Goal: Task Accomplishment & Management: Complete application form

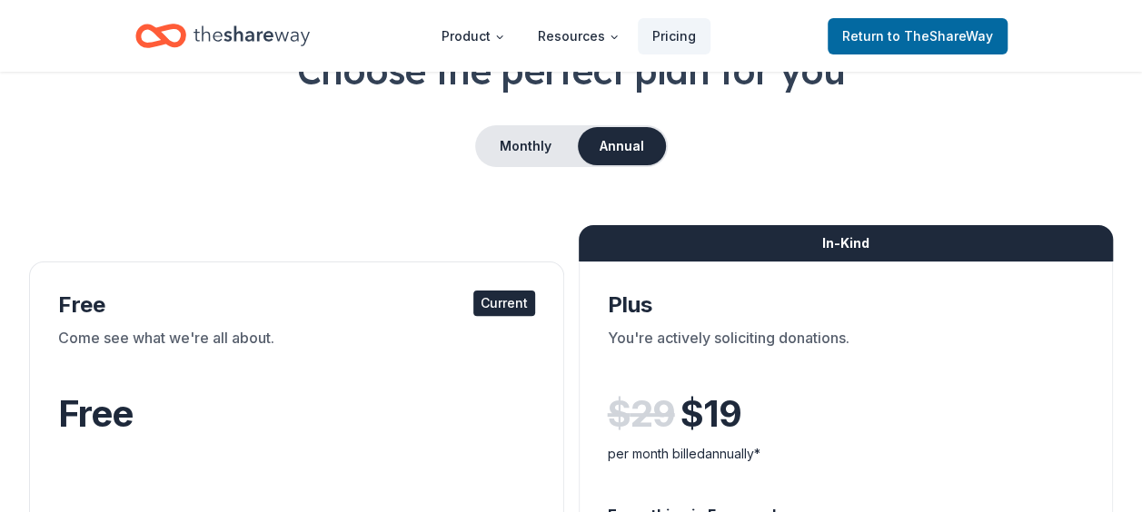
scroll to position [272, 0]
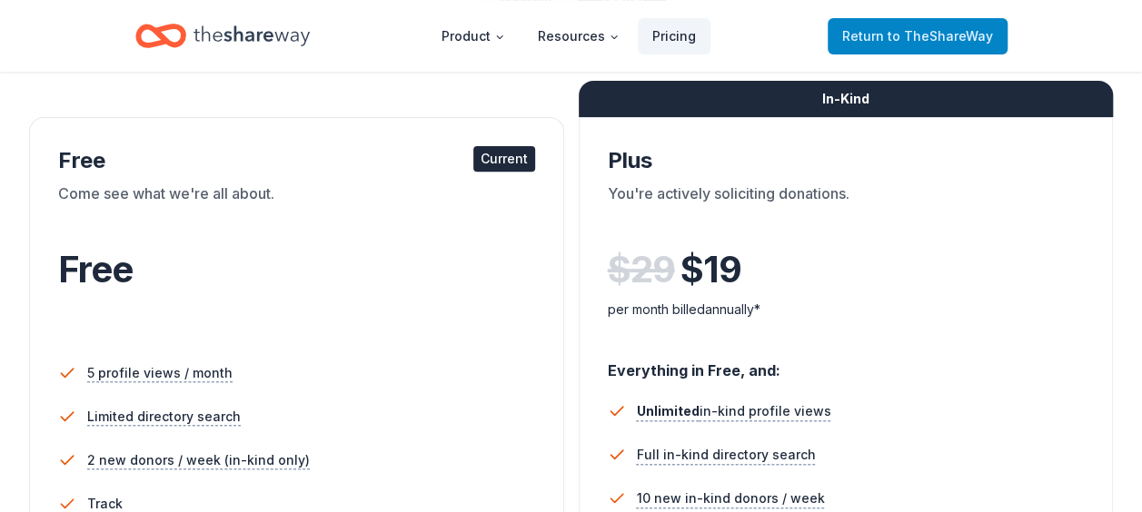
click at [897, 35] on span "to TheShareWay" at bounding box center [939, 35] width 105 height 15
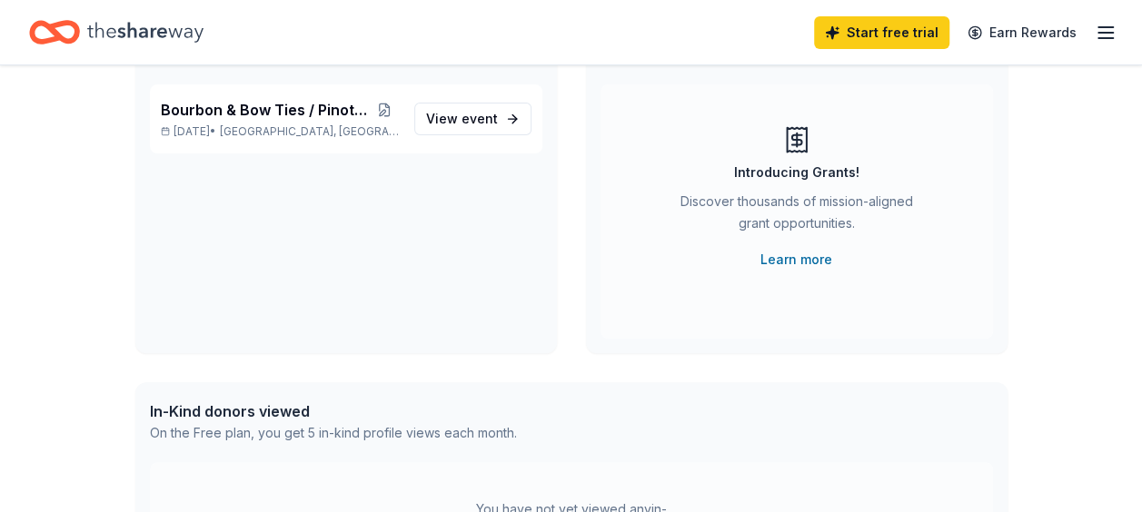
scroll to position [91, 0]
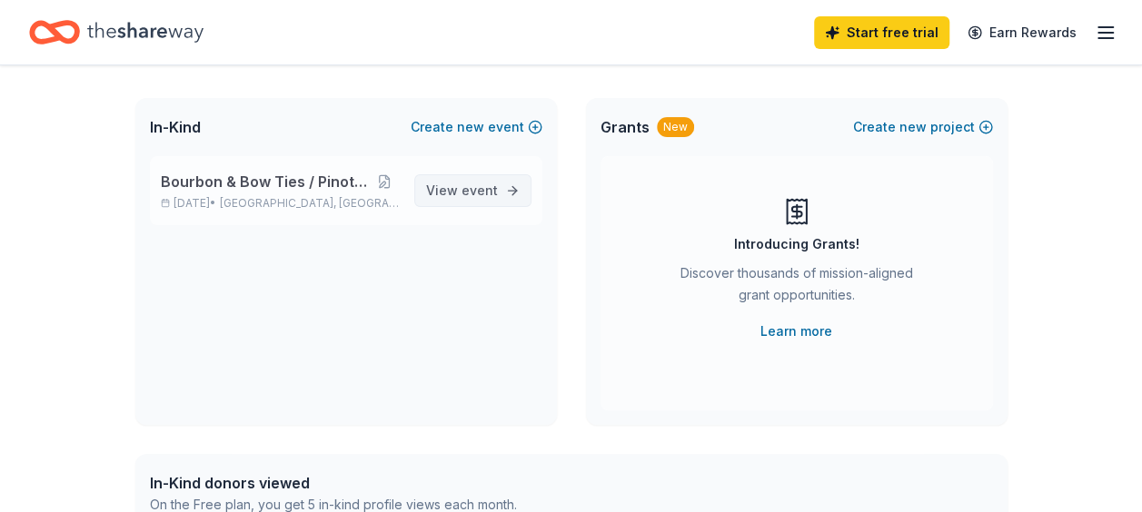
click at [438, 195] on span "View event" at bounding box center [462, 191] width 72 height 22
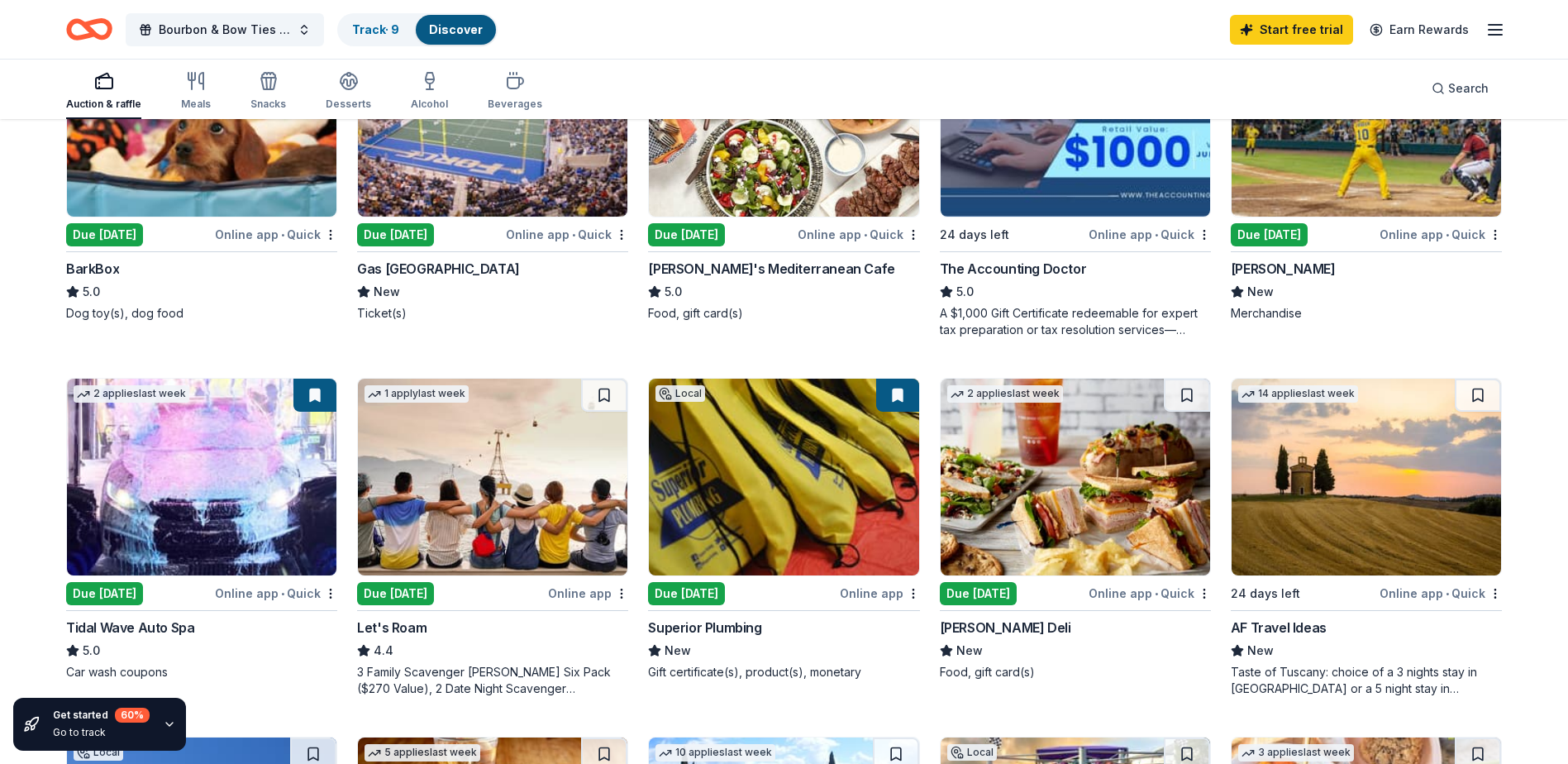
scroll to position [662, 0]
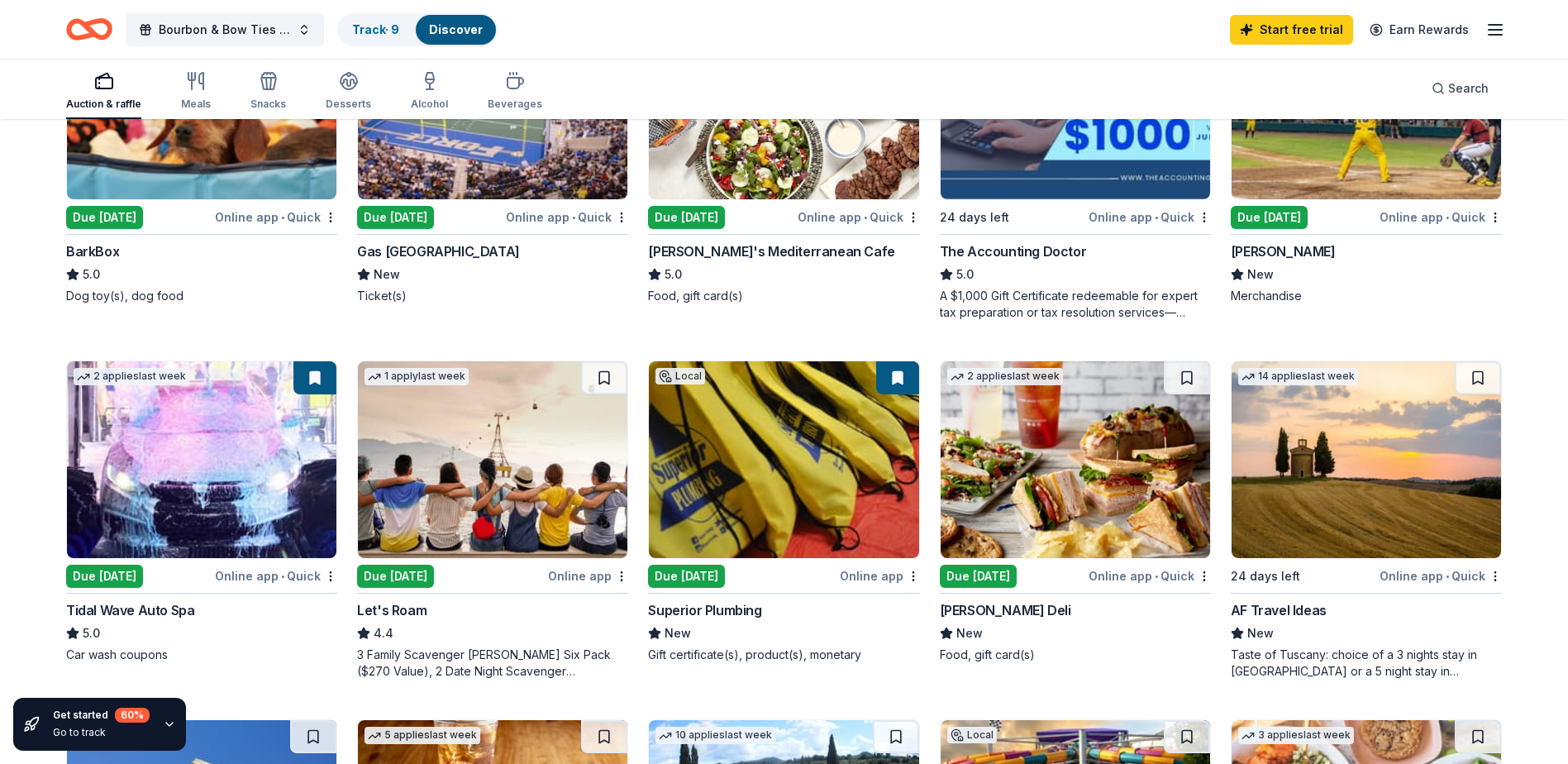
click at [121, 465] on div "Due [DATE]" at bounding box center [105, 576] width 76 height 23
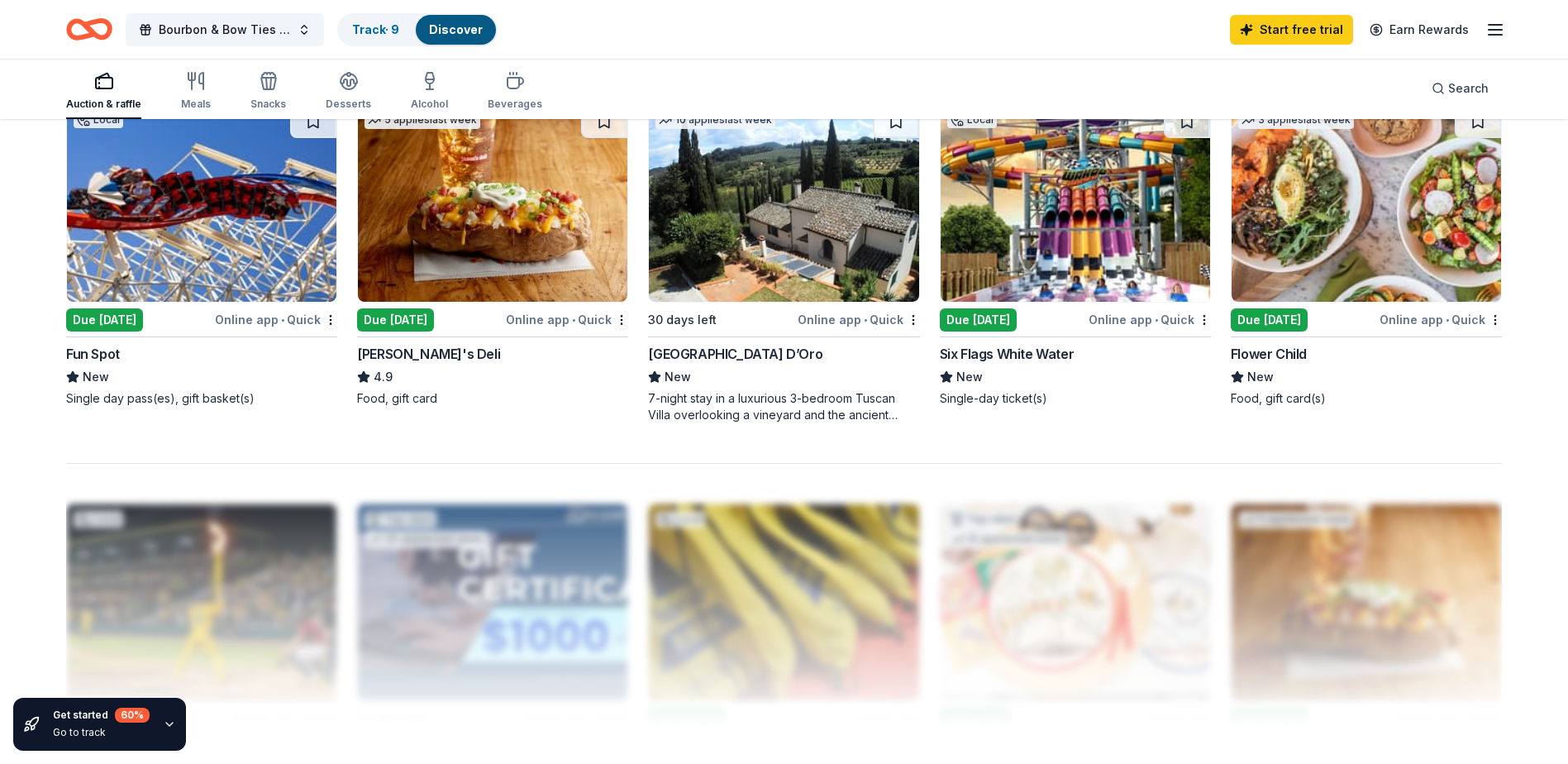
scroll to position [1143, 0]
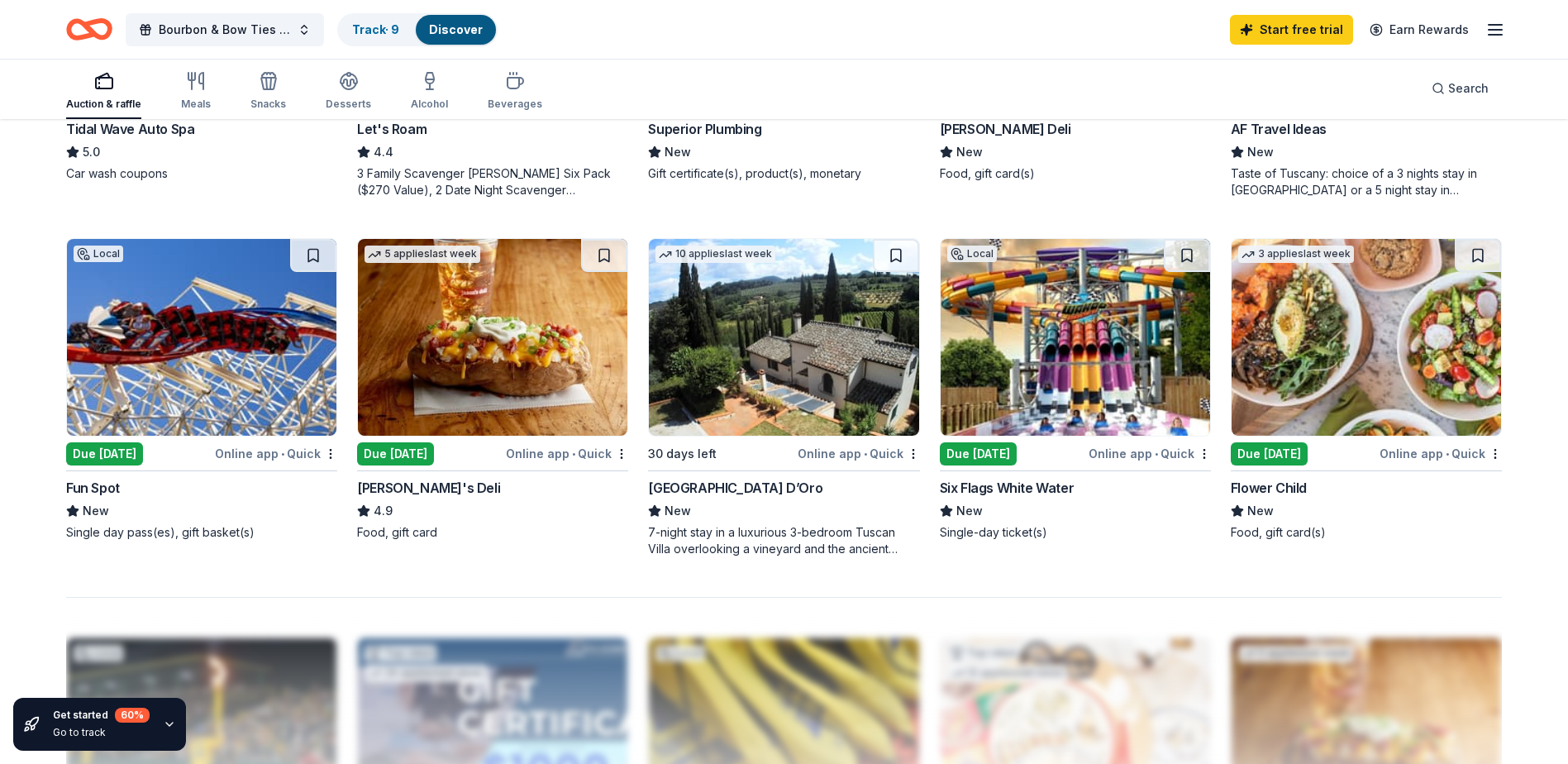
click at [1038, 329] on img at bounding box center [1075, 337] width 269 height 197
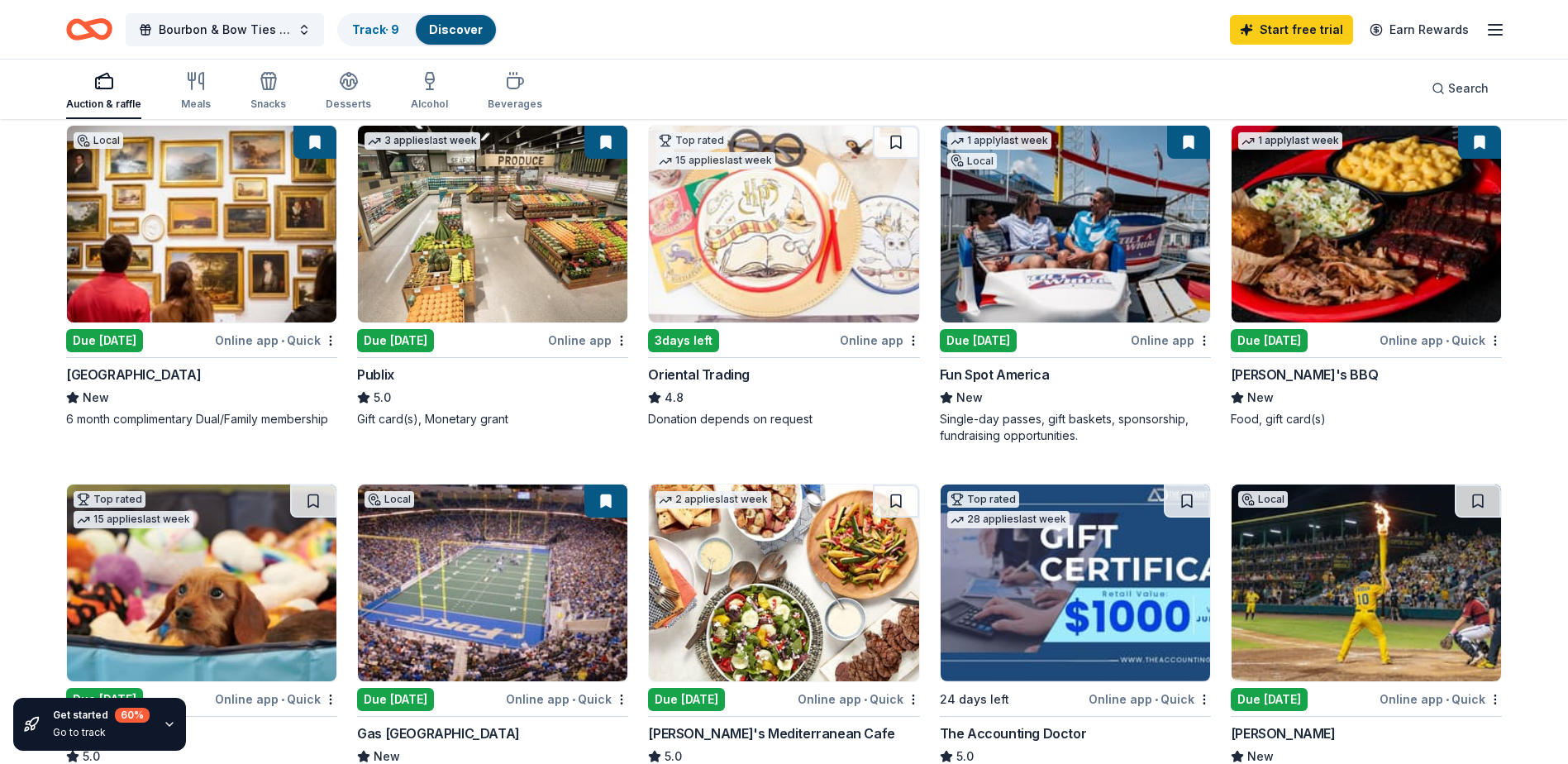
scroll to position [150, 0]
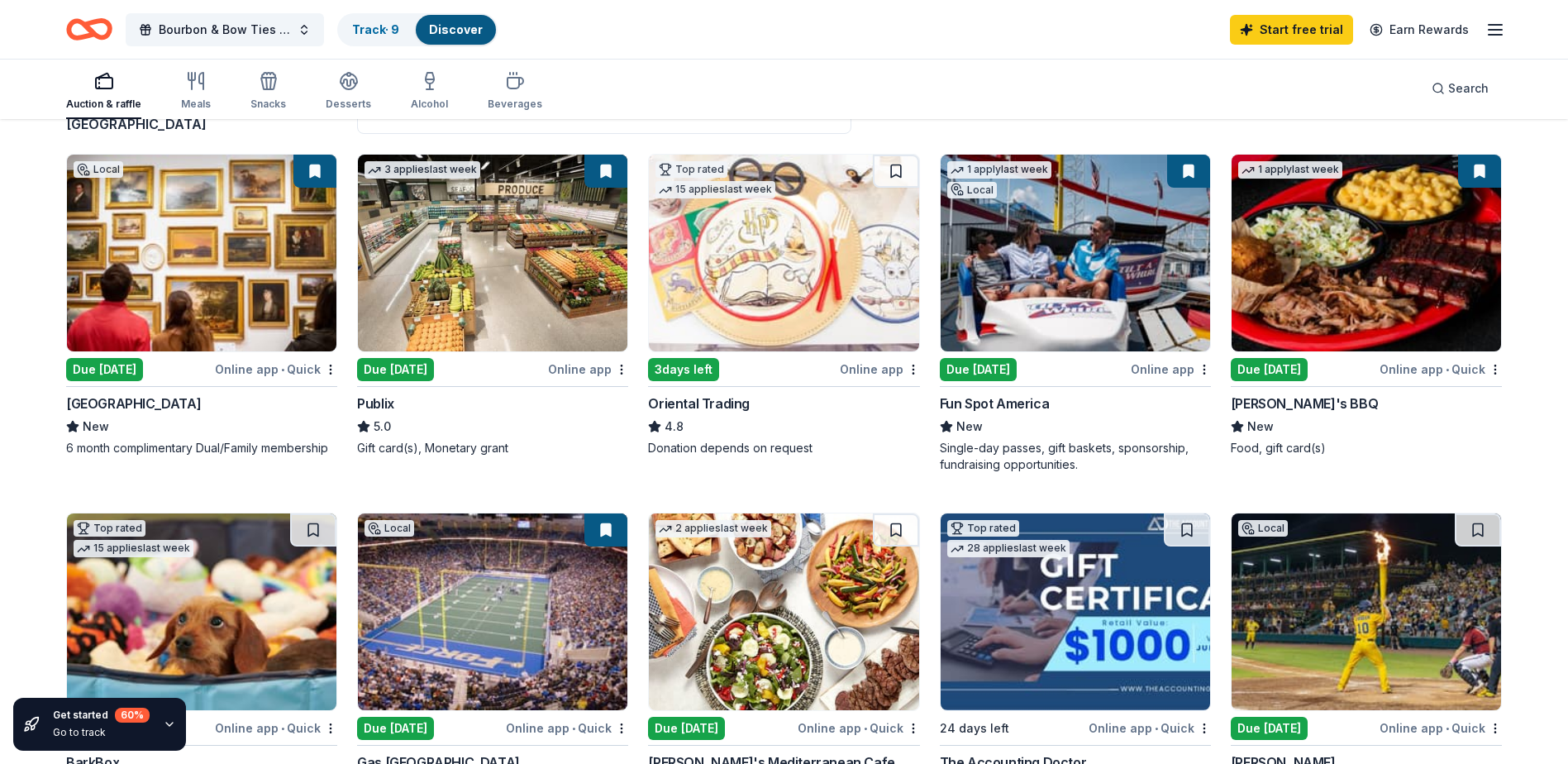
click at [1038, 266] on img at bounding box center [1366, 253] width 269 height 197
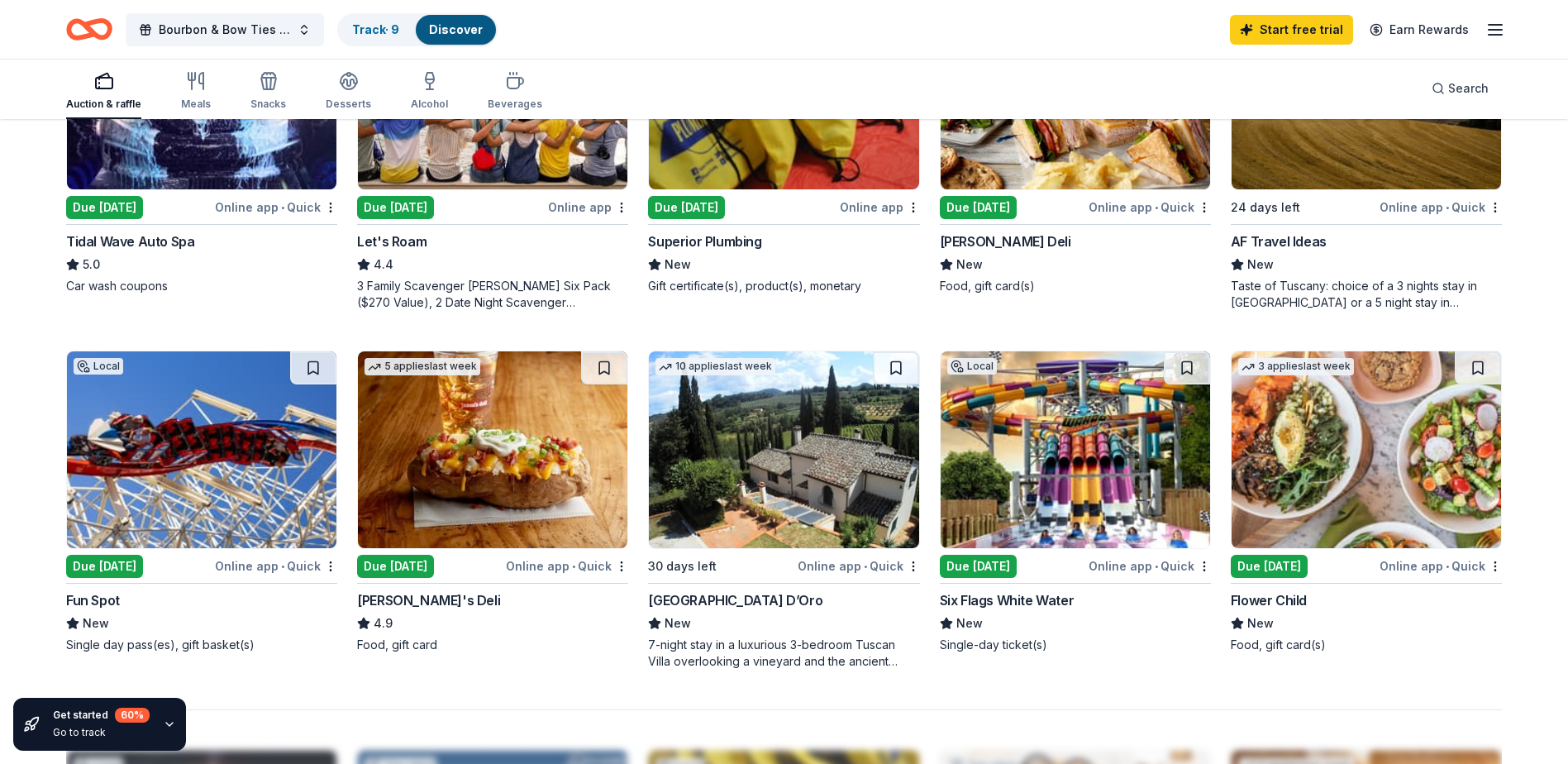
scroll to position [1060, 0]
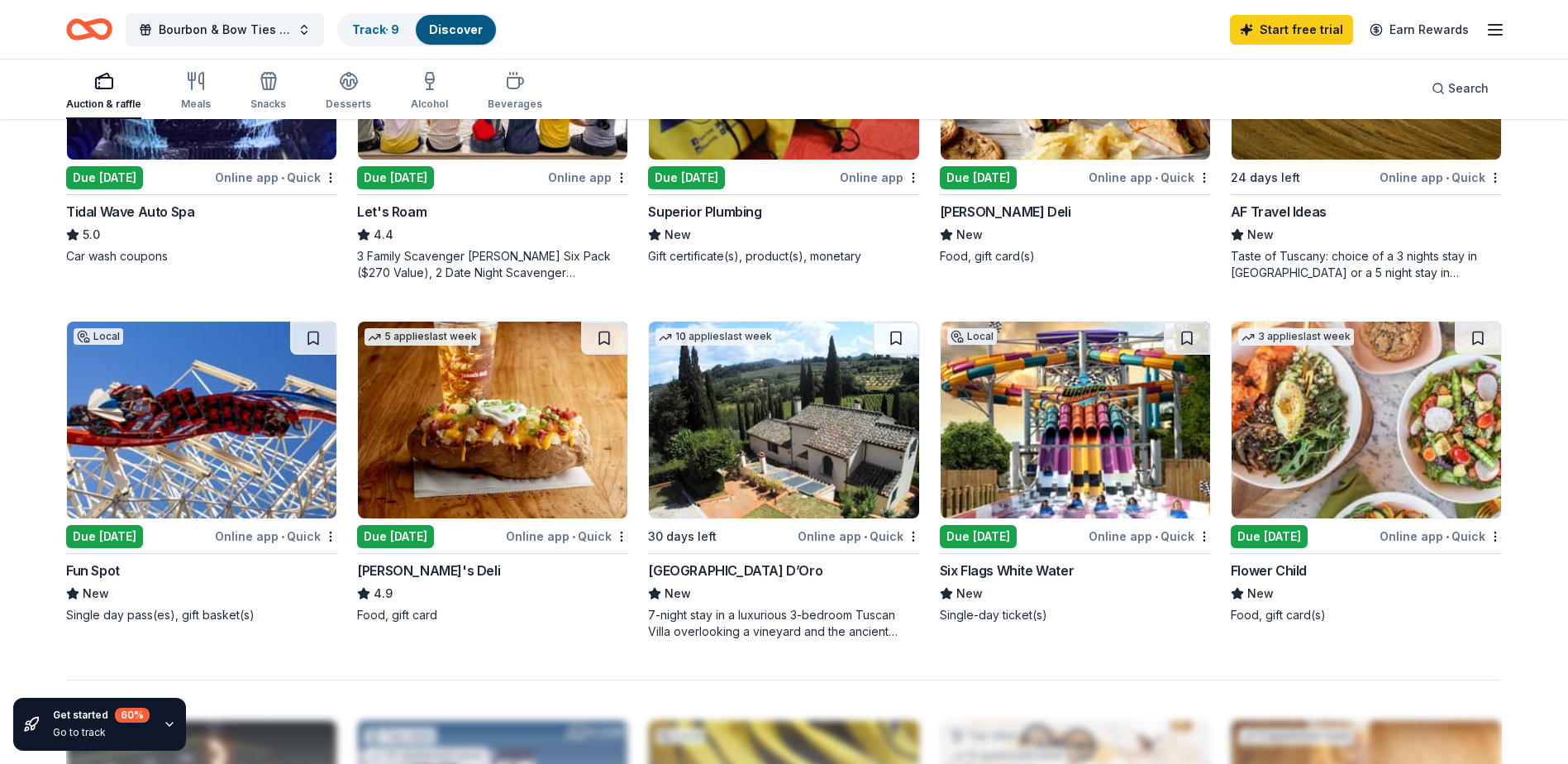
click at [242, 423] on img at bounding box center [202, 420] width 269 height 197
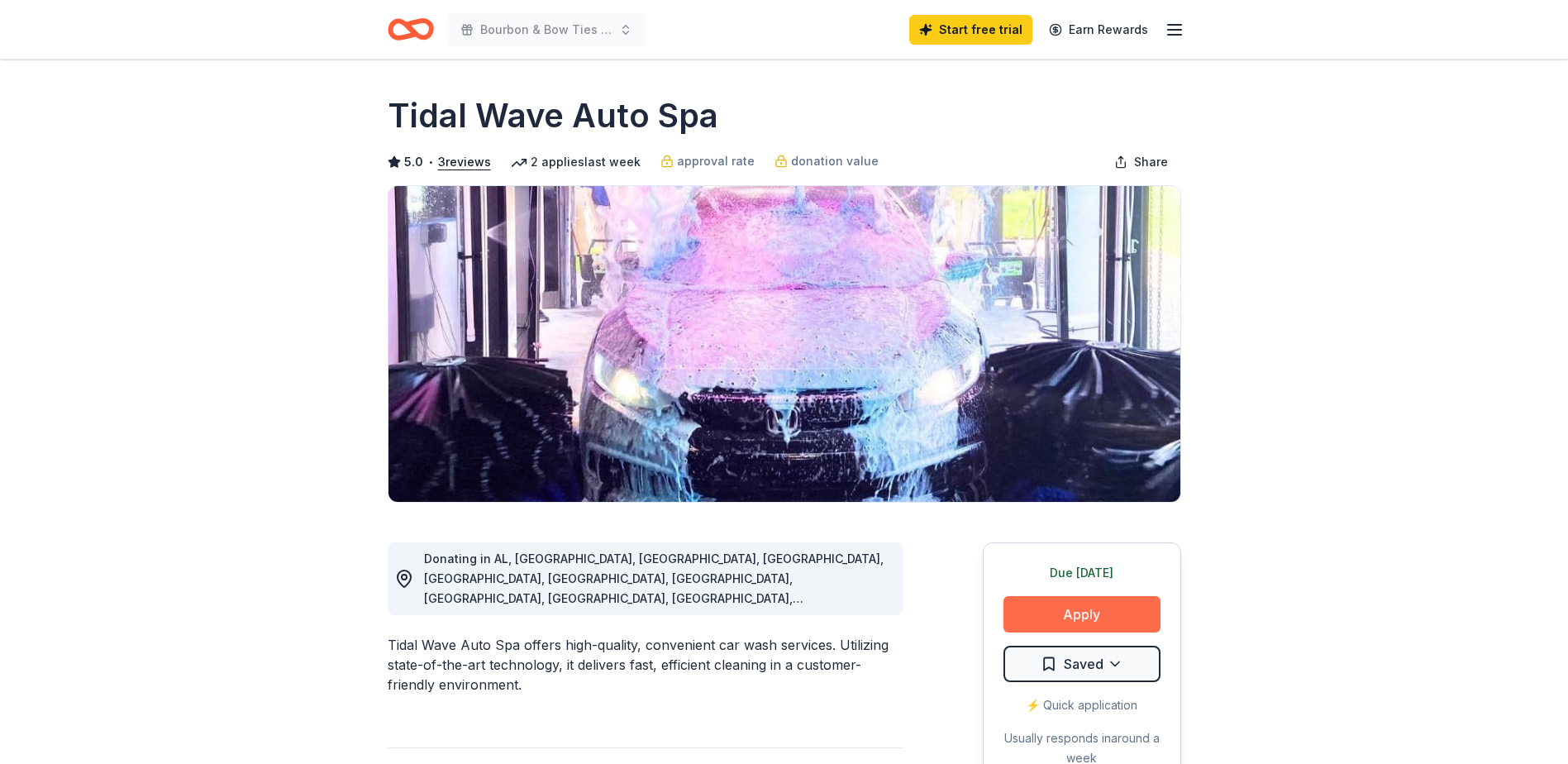
click at [1086, 606] on button "Apply" at bounding box center [1082, 615] width 157 height 36
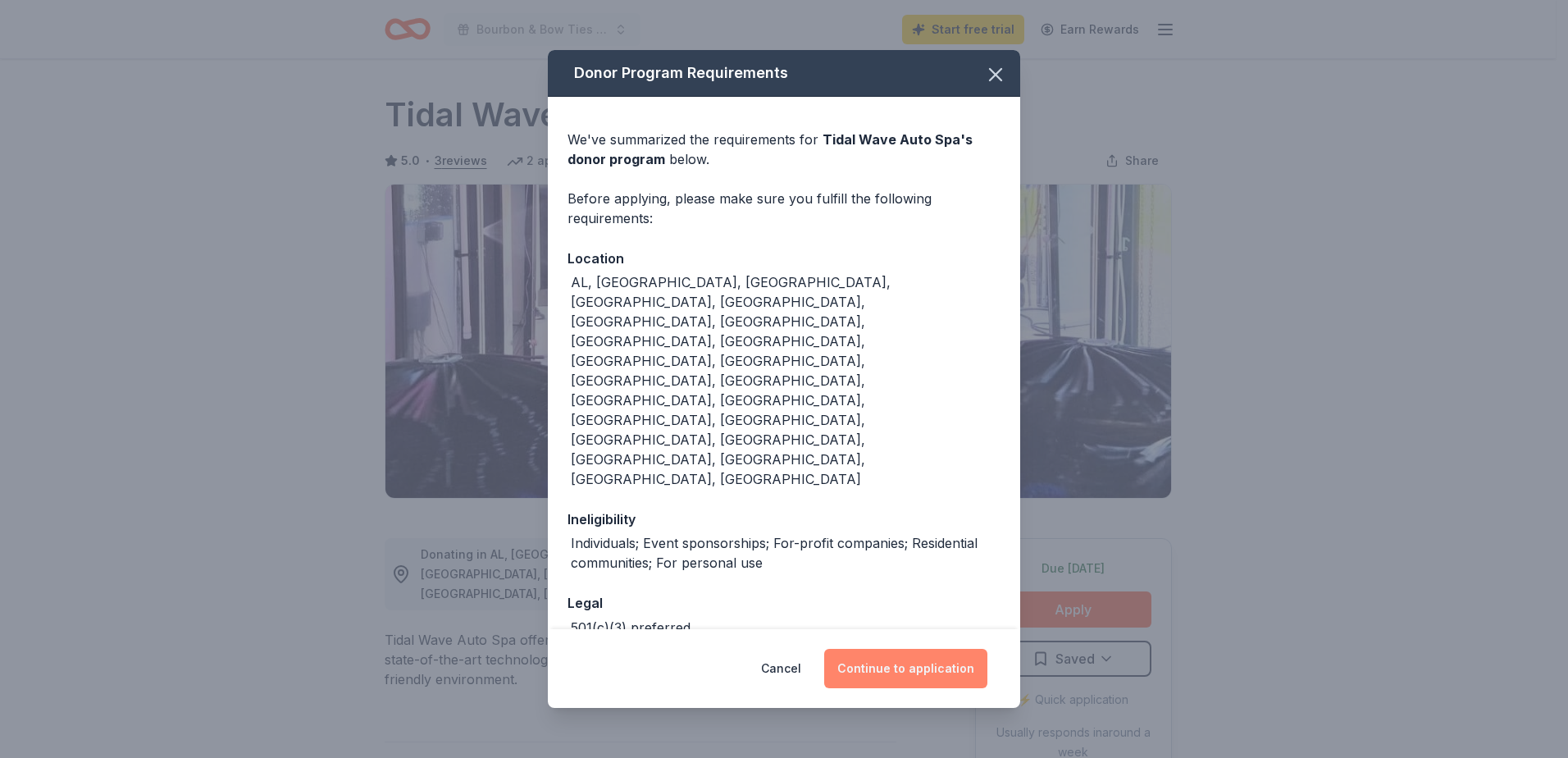
click at [943, 649] on button "Continue to application" at bounding box center [906, 669] width 163 height 40
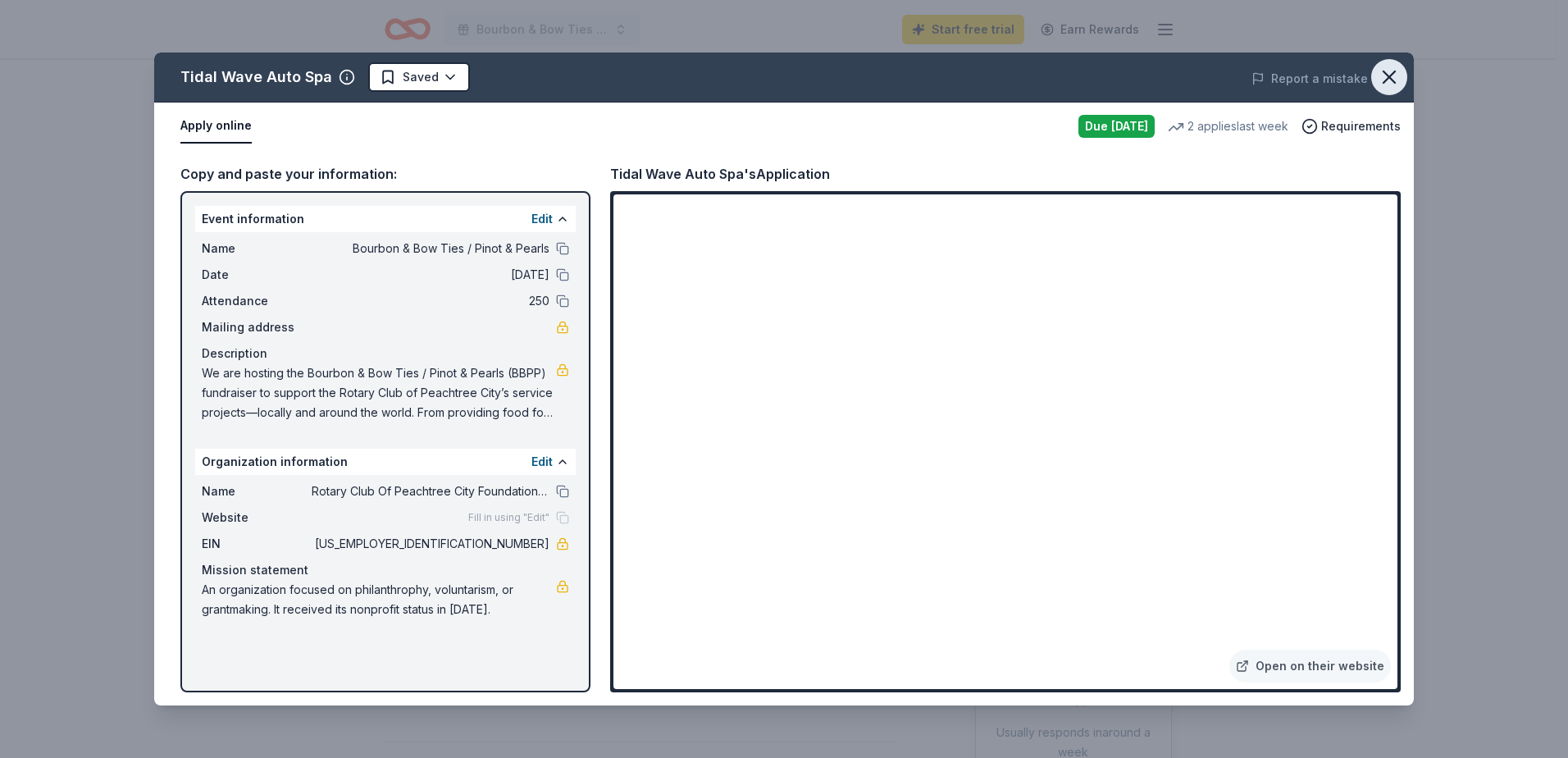
click at [1379, 70] on icon "button" at bounding box center [1389, 77] width 23 height 23
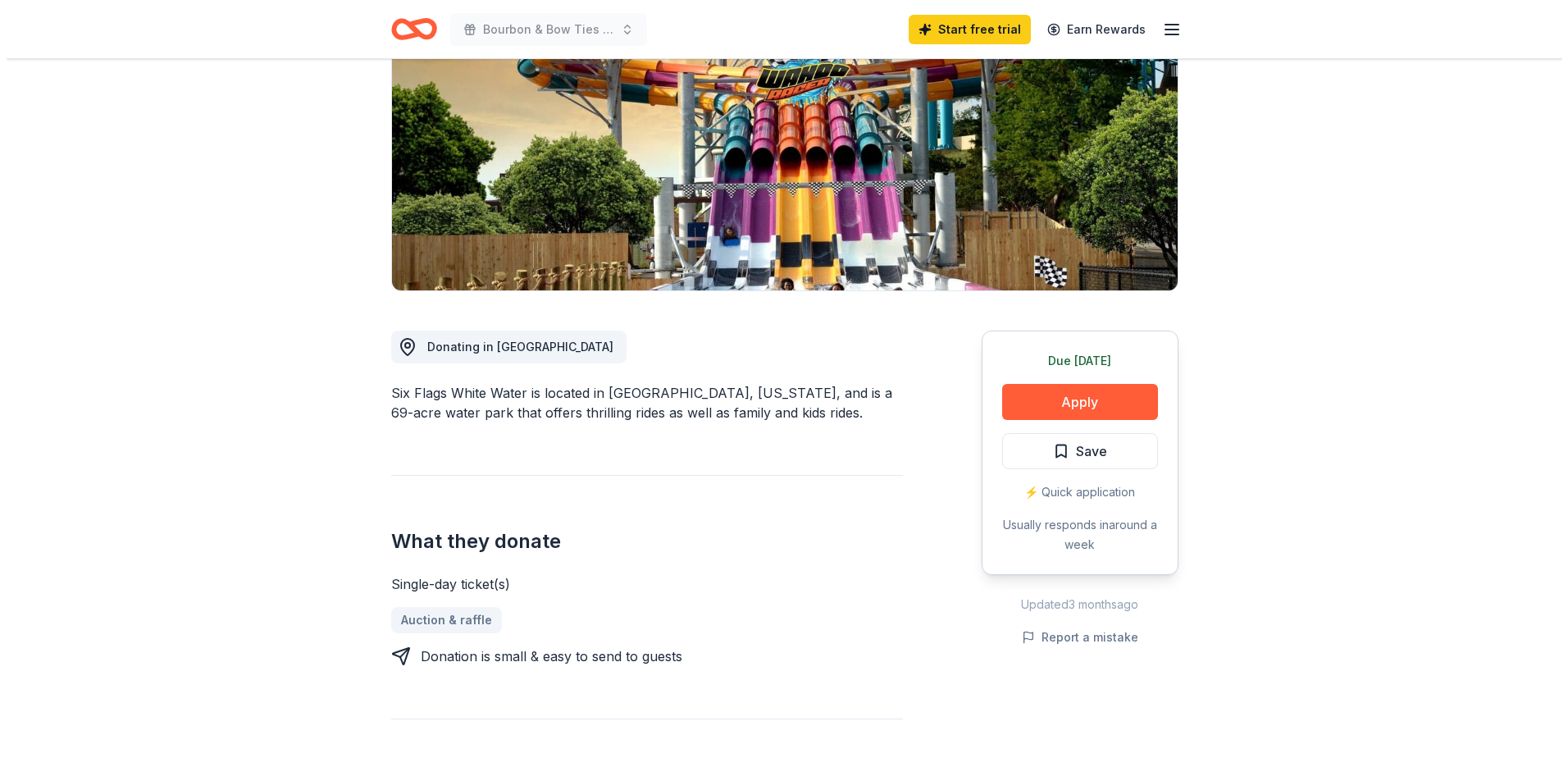
scroll to position [246, 0]
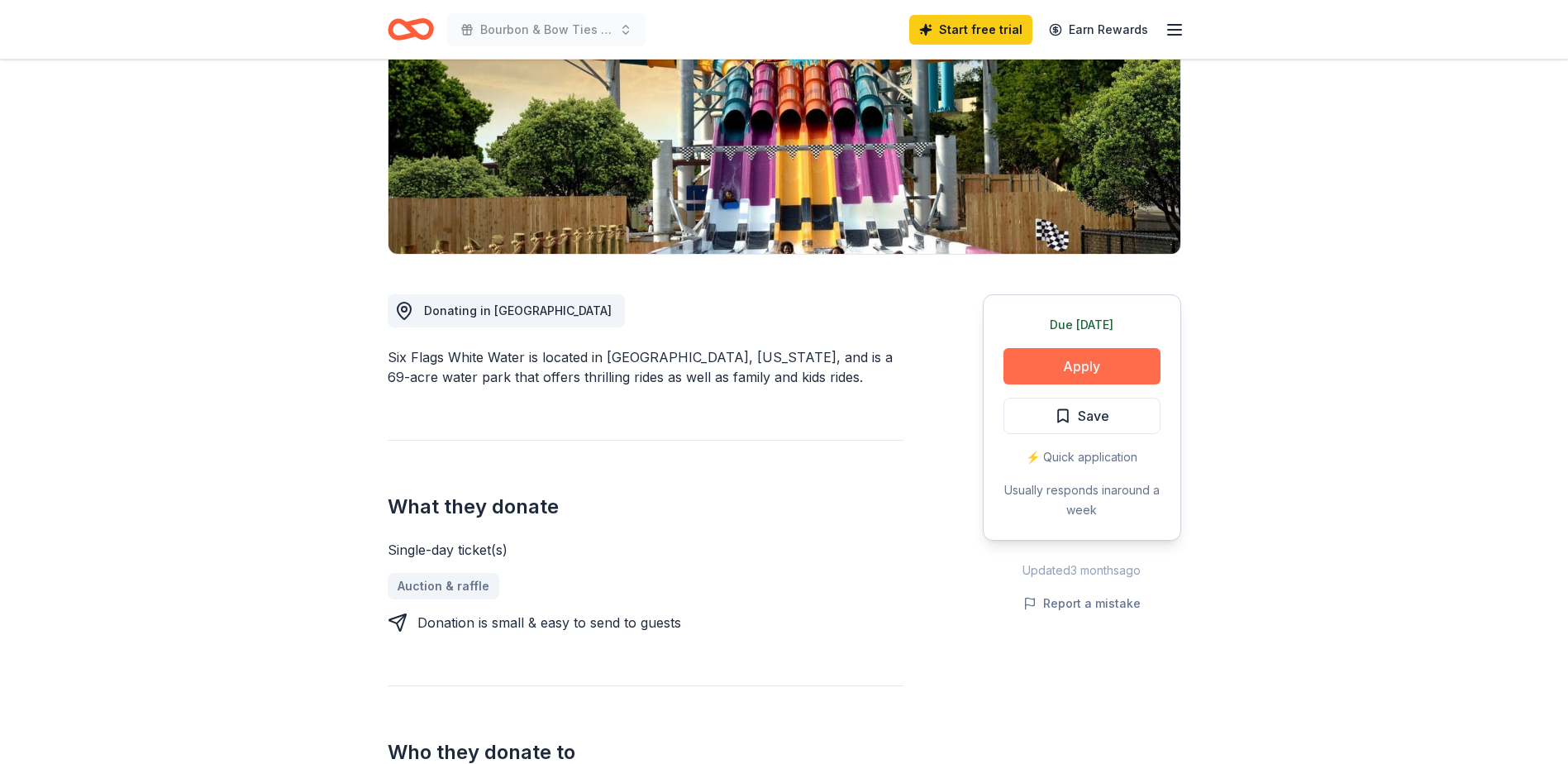
click at [1073, 367] on button "Apply" at bounding box center [1082, 366] width 157 height 36
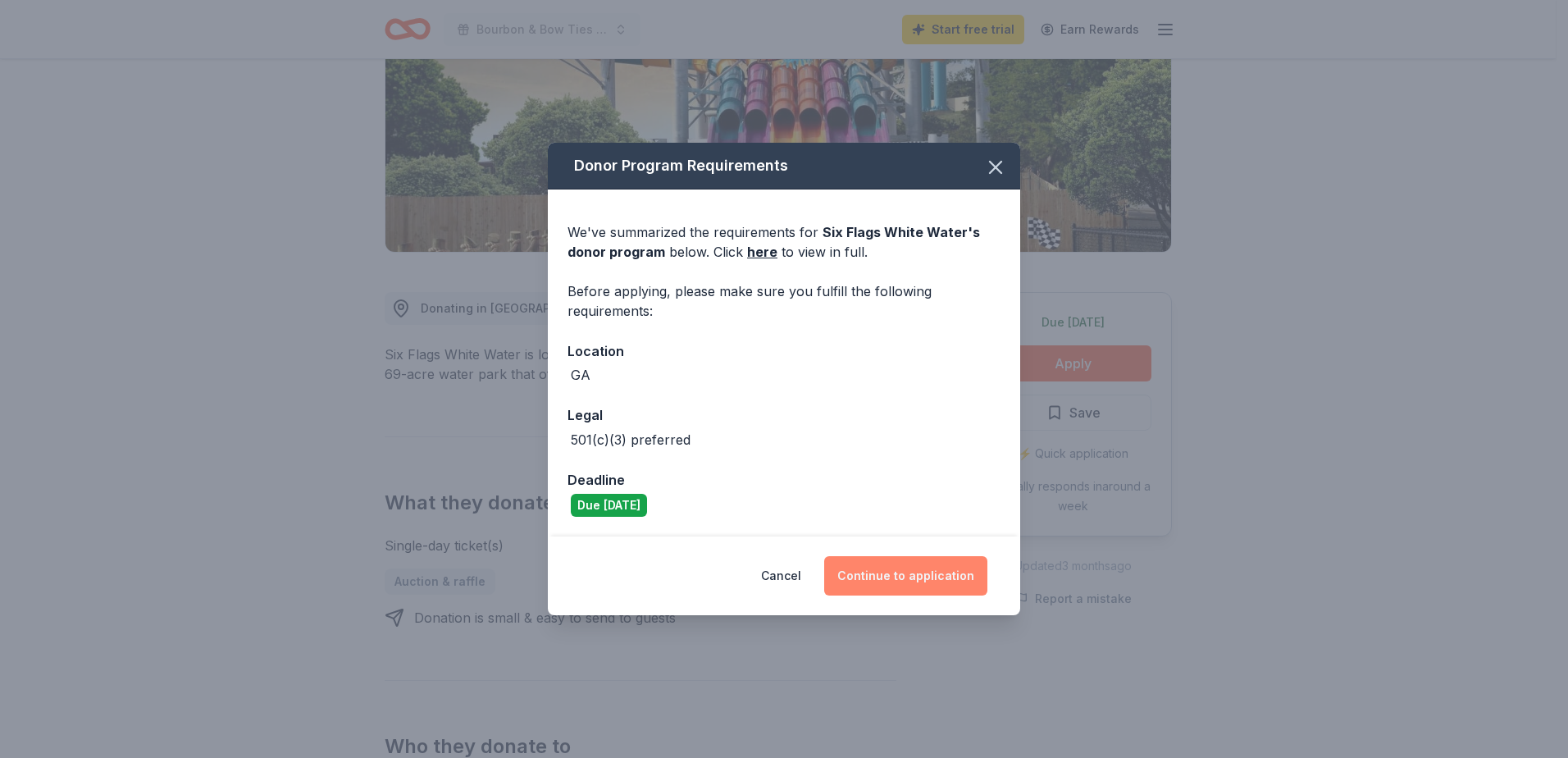
click at [901, 570] on button "Continue to application" at bounding box center [906, 576] width 163 height 40
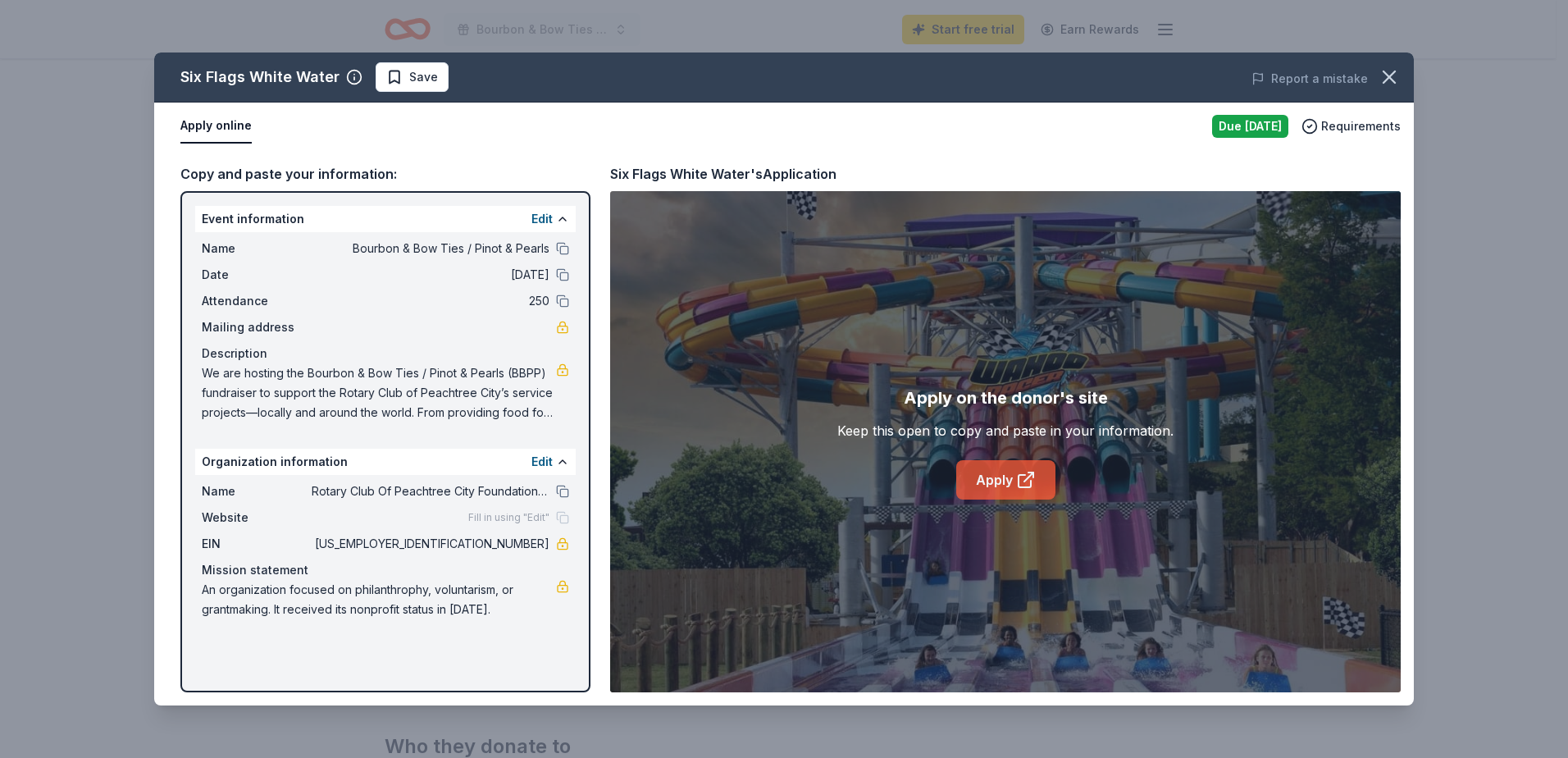
click at [1003, 477] on link "Apply" at bounding box center [1006, 480] width 99 height 40
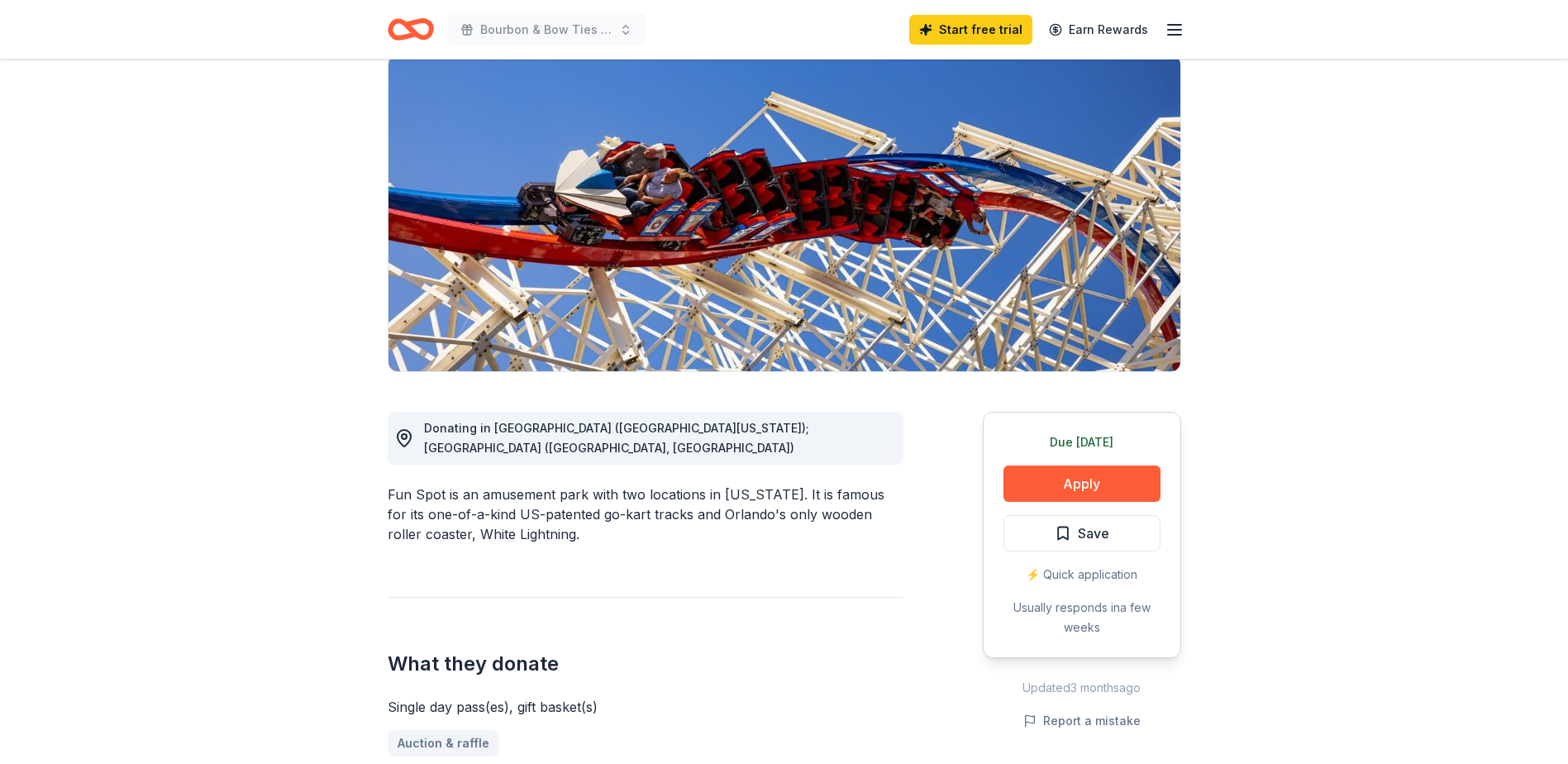
scroll to position [83, 0]
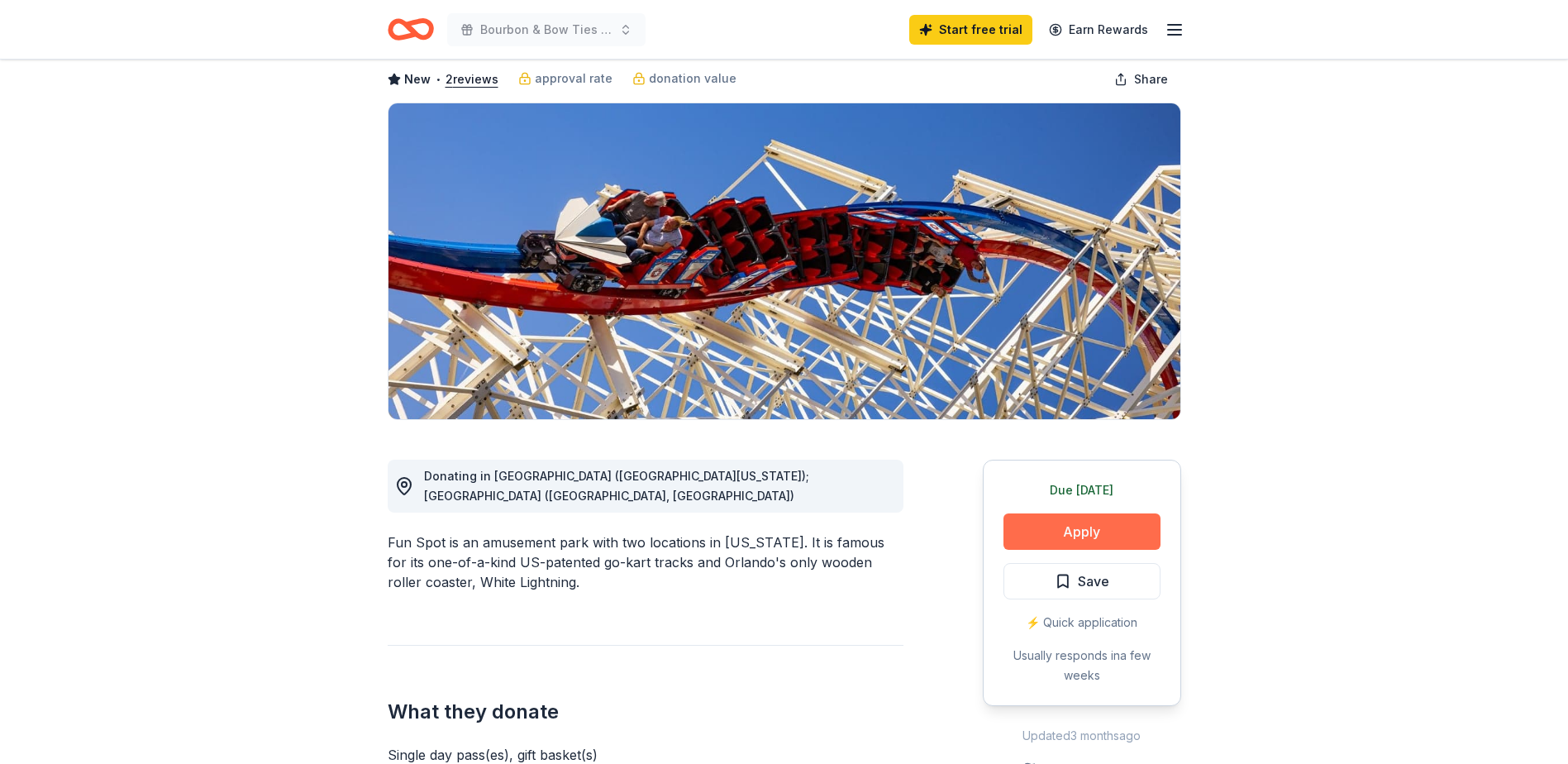
click at [1099, 533] on button "Apply" at bounding box center [1082, 532] width 157 height 36
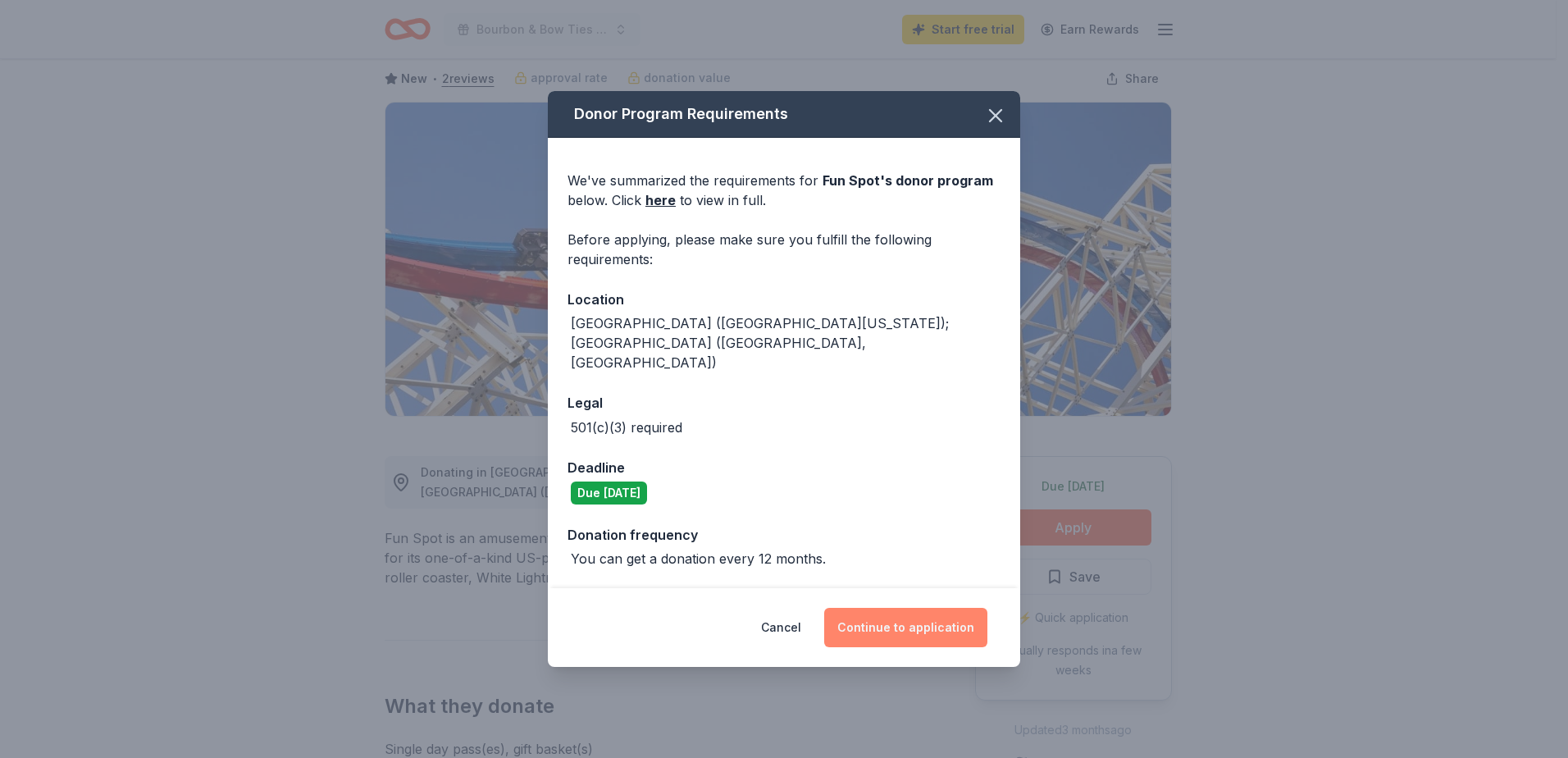
click at [901, 608] on button "Continue to application" at bounding box center [906, 628] width 163 height 40
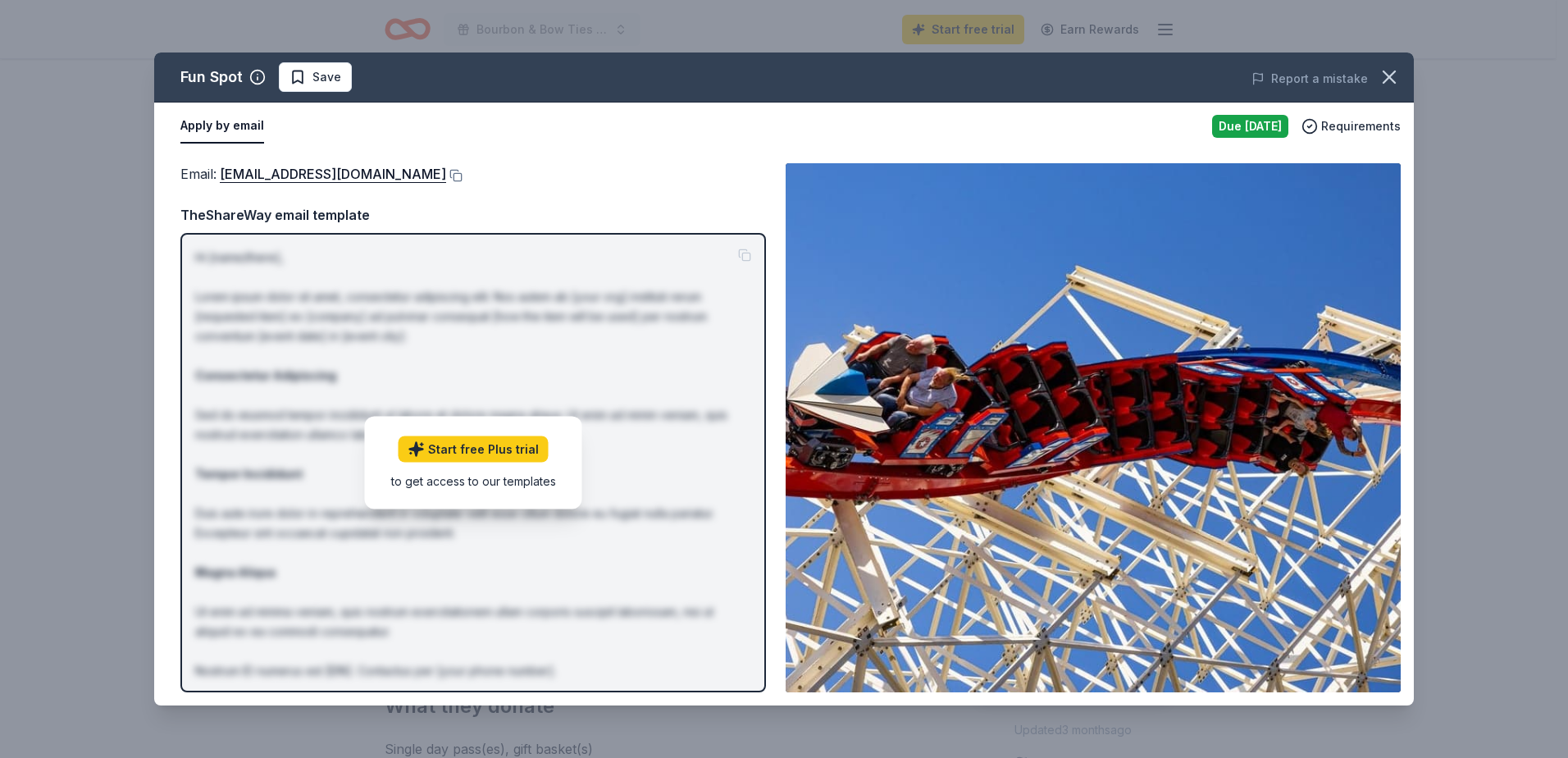
drag, startPoint x: 1391, startPoint y: 75, endPoint x: 1198, endPoint y: 64, distance: 193.3
click at [1391, 75] on icon "button" at bounding box center [1389, 77] width 12 height 12
